Goal: Task Accomplishment & Management: Manage account settings

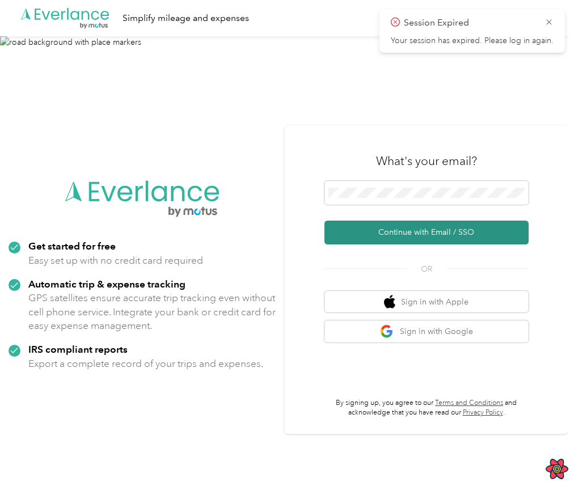
click at [432, 233] on button "Continue with Email / SSO" at bounding box center [427, 233] width 204 height 24
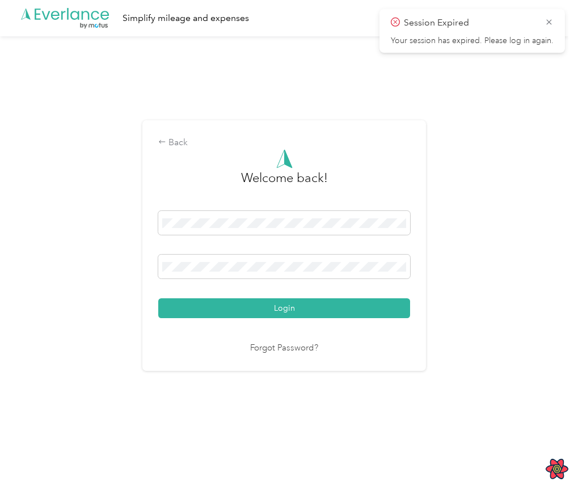
click at [283, 320] on div "Welcome back! Login Forgot Password?" at bounding box center [284, 252] width 252 height 206
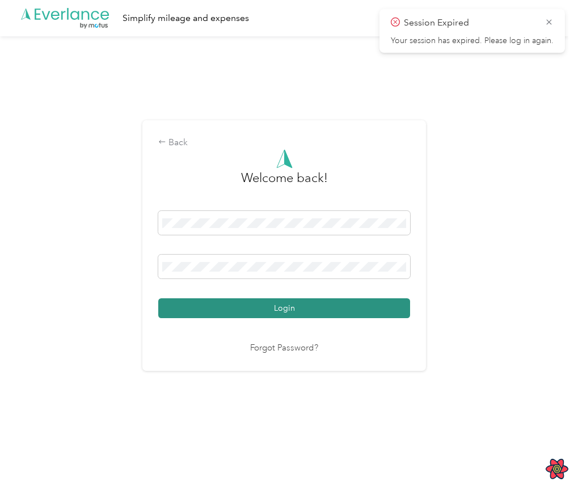
click at [292, 312] on button "Login" at bounding box center [284, 309] width 252 height 20
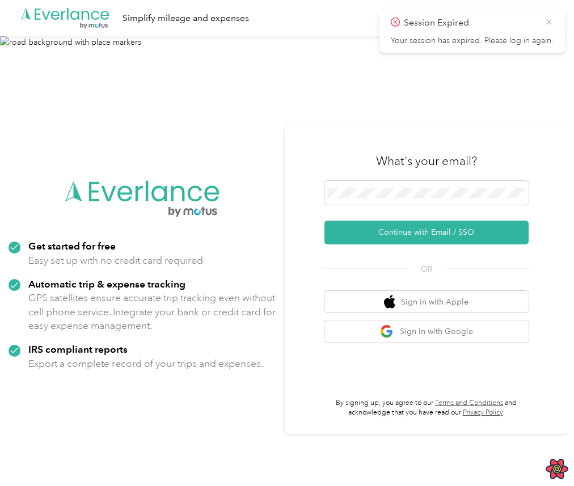
click at [548, 18] on icon at bounding box center [549, 22] width 9 height 10
click at [439, 100] on img at bounding box center [284, 279] width 569 height 486
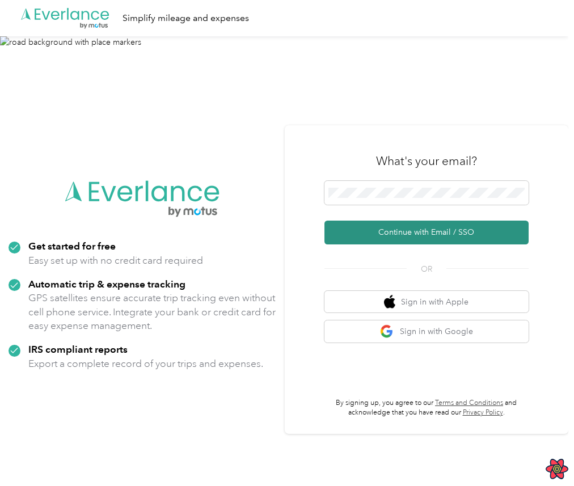
click at [428, 235] on button "Continue with Email / SSO" at bounding box center [427, 233] width 204 height 24
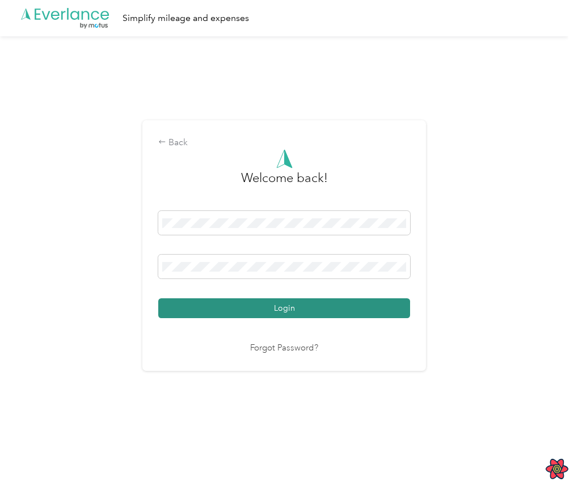
click at [369, 300] on button "Login" at bounding box center [284, 309] width 252 height 20
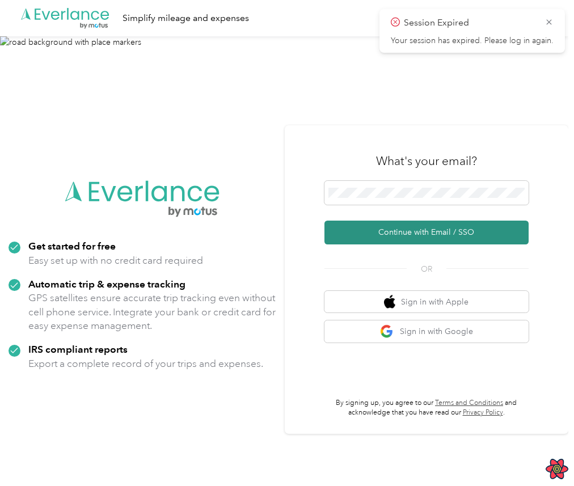
click at [400, 229] on button "Continue with Email / SSO" at bounding box center [427, 233] width 204 height 24
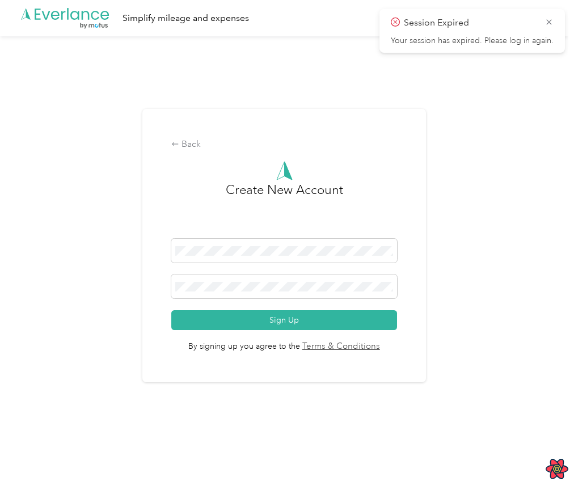
click at [331, 304] on form "Sign Up" at bounding box center [283, 284] width 225 height 91
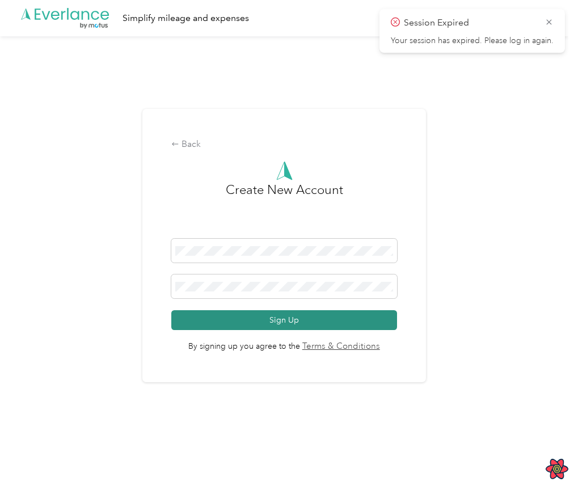
click at [290, 323] on button "Sign Up" at bounding box center [283, 320] width 225 height 20
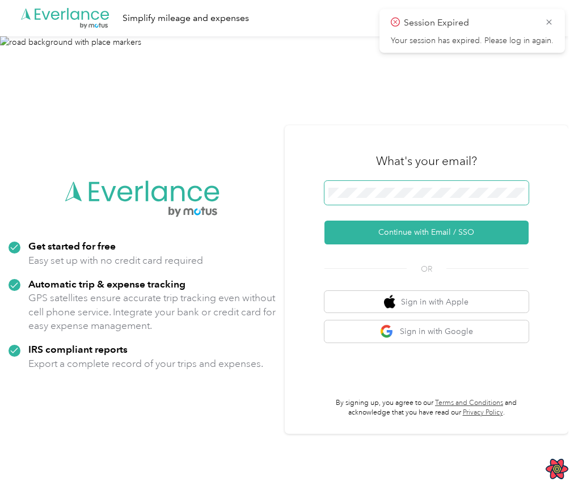
click at [468, 186] on span at bounding box center [427, 193] width 204 height 24
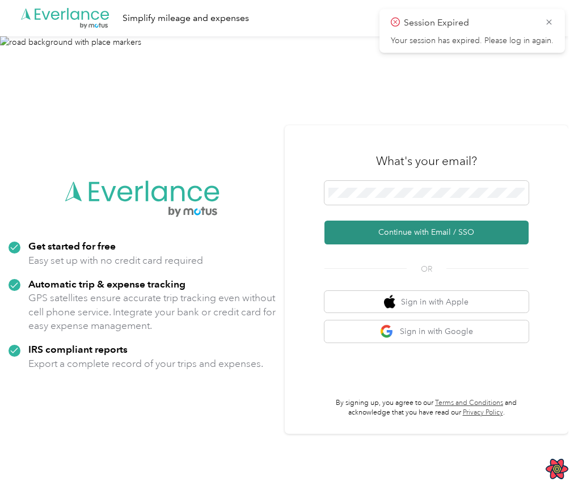
click at [423, 237] on button "Continue with Email / SSO" at bounding box center [427, 233] width 204 height 24
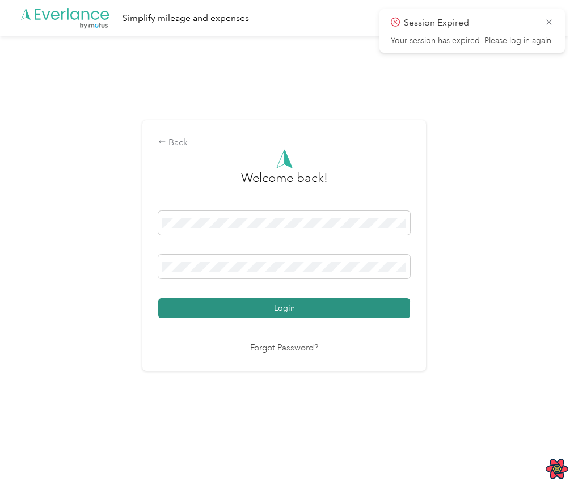
click at [279, 308] on button "Login" at bounding box center [284, 309] width 252 height 20
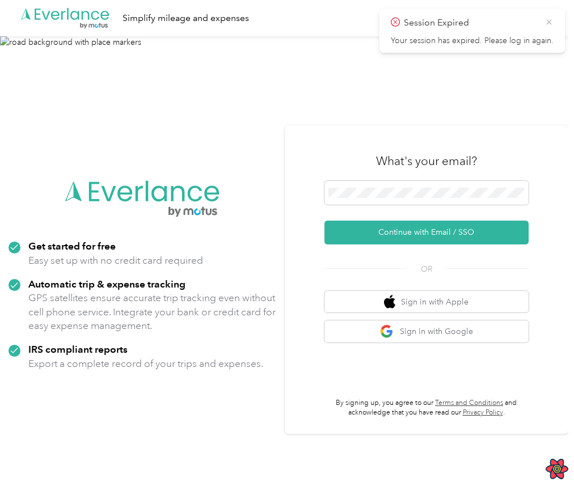
click at [548, 25] on icon at bounding box center [549, 22] width 9 height 10
click at [388, 205] on div at bounding box center [427, 195] width 204 height 28
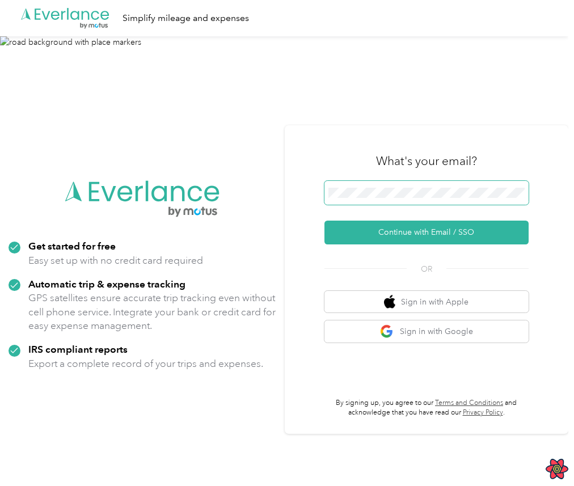
click at [402, 200] on span at bounding box center [427, 193] width 204 height 24
click at [405, 198] on span at bounding box center [427, 193] width 204 height 24
click at [425, 181] on span at bounding box center [427, 193] width 204 height 24
click at [462, 198] on span at bounding box center [427, 193] width 204 height 24
click at [469, 200] on span at bounding box center [427, 193] width 204 height 24
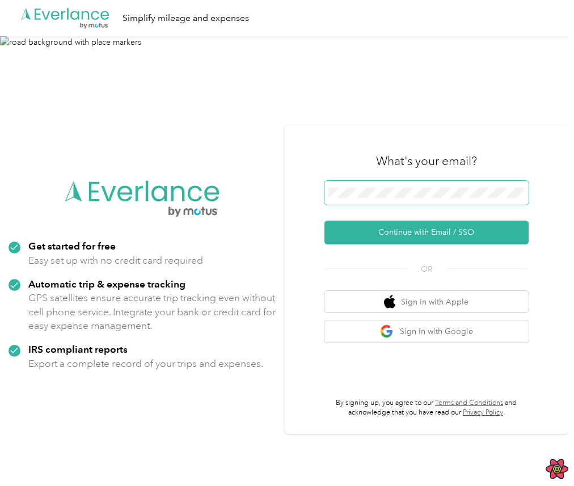
click at [325, 221] on button "Continue with Email / SSO" at bounding box center [427, 233] width 204 height 24
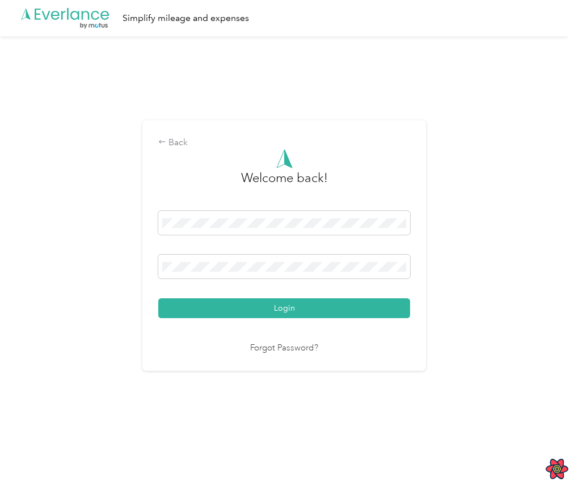
click at [158, 299] on button "Login" at bounding box center [284, 309] width 252 height 20
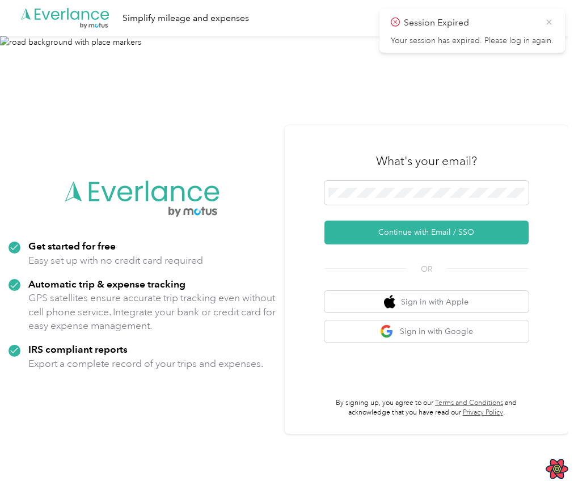
click at [550, 22] on icon at bounding box center [549, 21] width 5 height 5
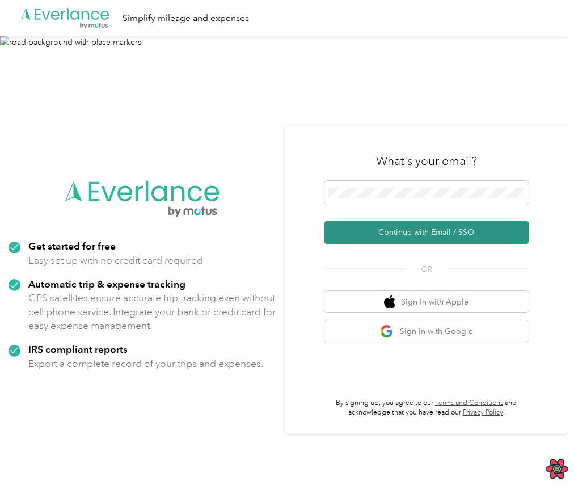
click at [457, 221] on button "Continue with Email / SSO" at bounding box center [427, 233] width 204 height 24
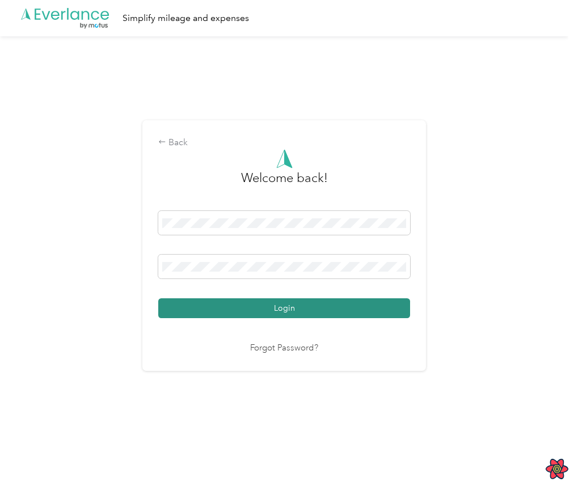
click at [361, 314] on button "Login" at bounding box center [284, 309] width 252 height 20
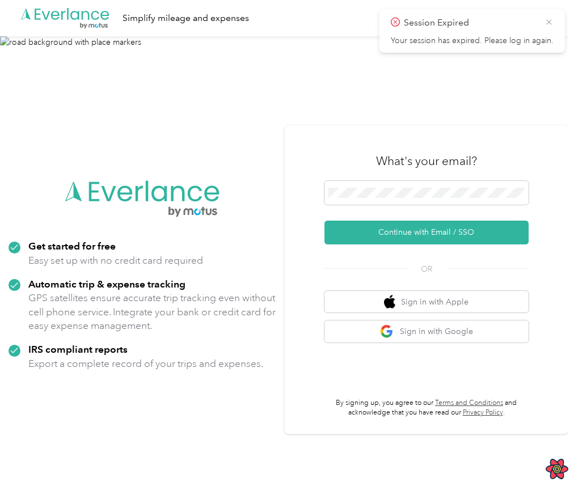
click at [548, 19] on icon at bounding box center [549, 22] width 9 height 10
click at [355, 138] on div "What's your email? Continue with Email / SSO OR Sign in with Apple Sign in with…" at bounding box center [427, 279] width 284 height 309
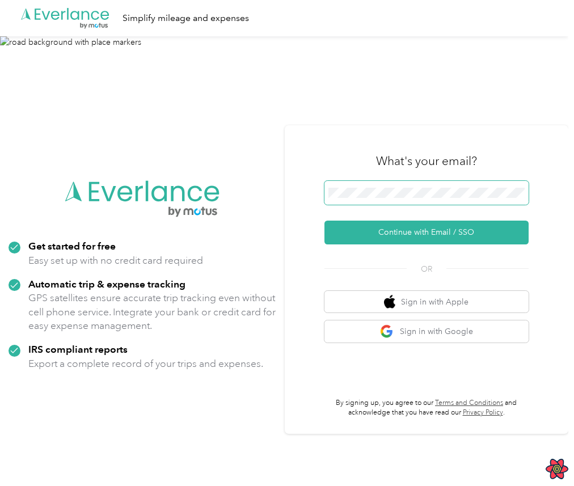
click at [400, 201] on span at bounding box center [427, 193] width 204 height 24
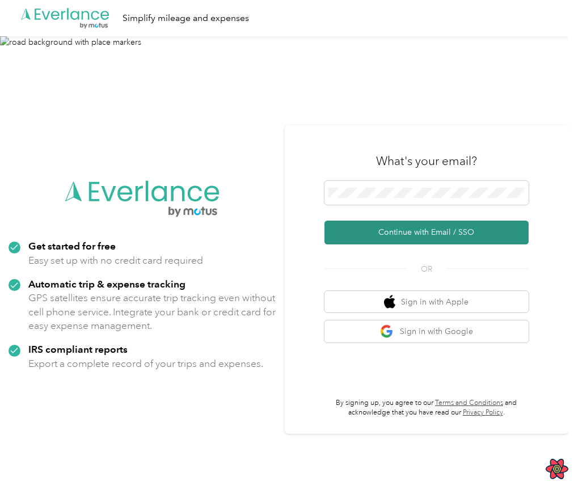
click at [426, 230] on button "Continue with Email / SSO" at bounding box center [427, 233] width 204 height 24
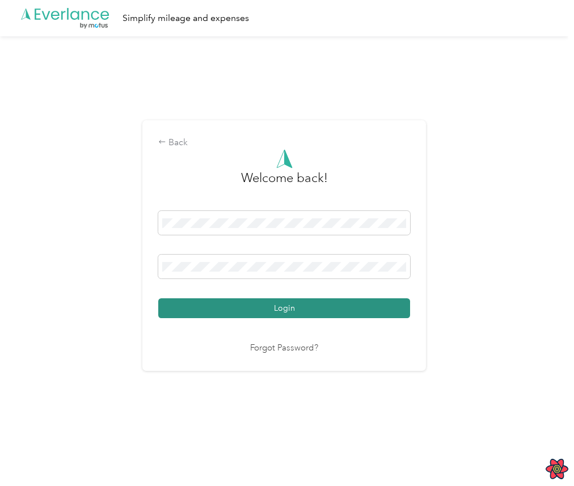
click at [327, 311] on button "Login" at bounding box center [284, 309] width 252 height 20
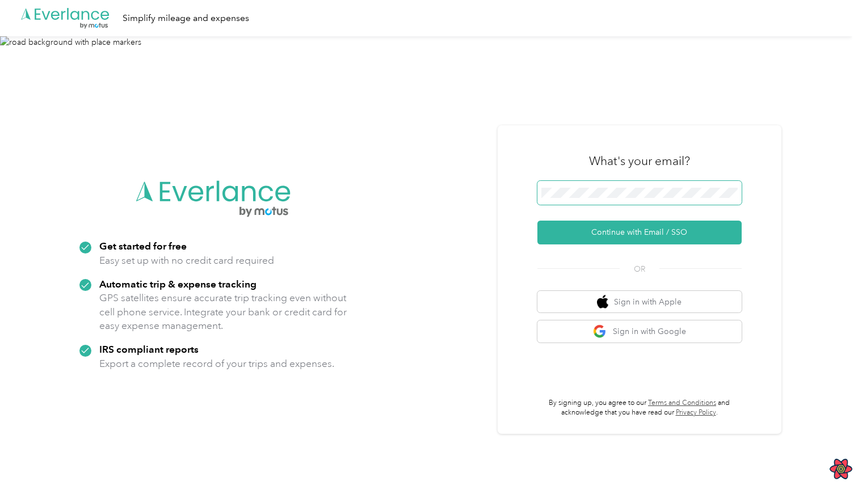
click at [570, 184] on span at bounding box center [640, 193] width 204 height 24
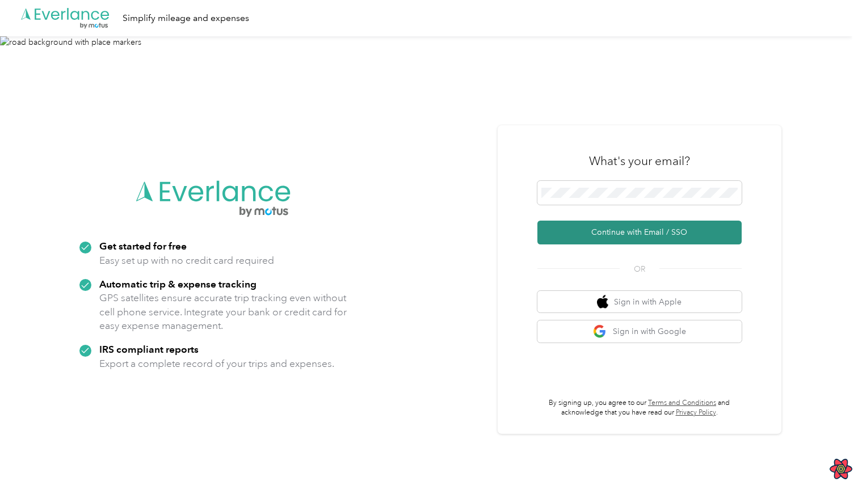
click at [634, 230] on button "Continue with Email / SSO" at bounding box center [640, 233] width 204 height 24
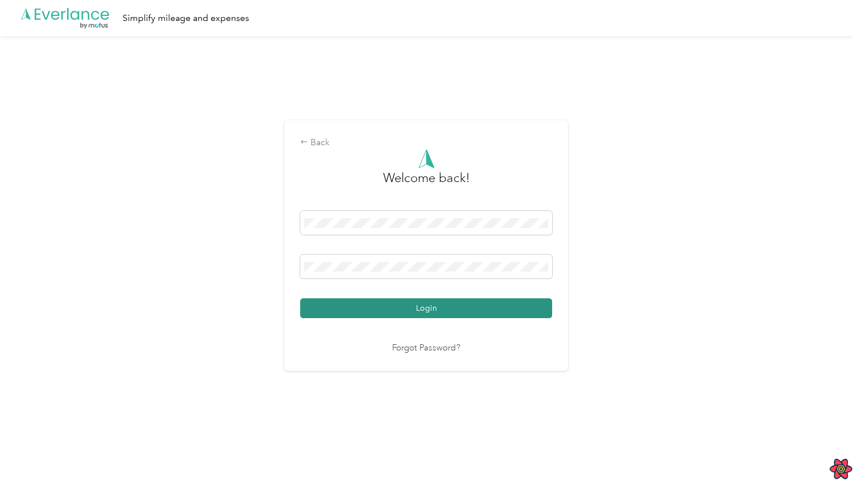
click at [421, 309] on button "Login" at bounding box center [426, 309] width 252 height 20
